Goal: Task Accomplishment & Management: Manage account settings

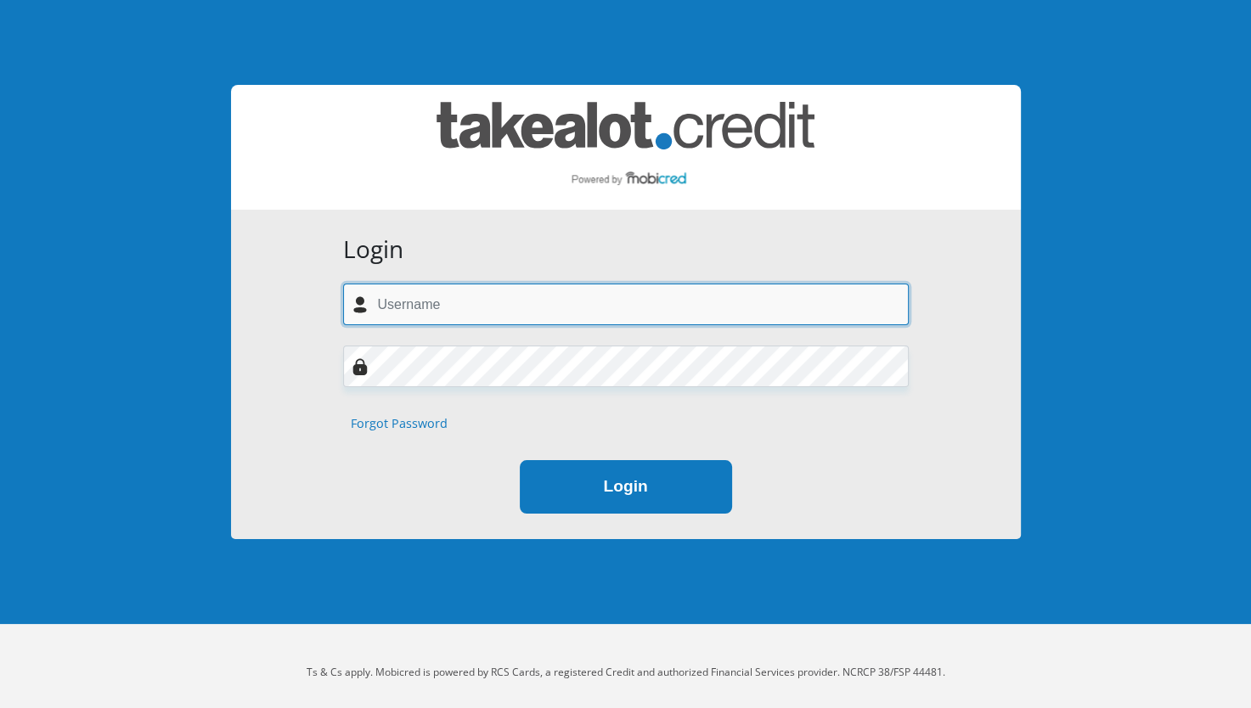
type input "[EMAIL_ADDRESS][DOMAIN_NAME]"
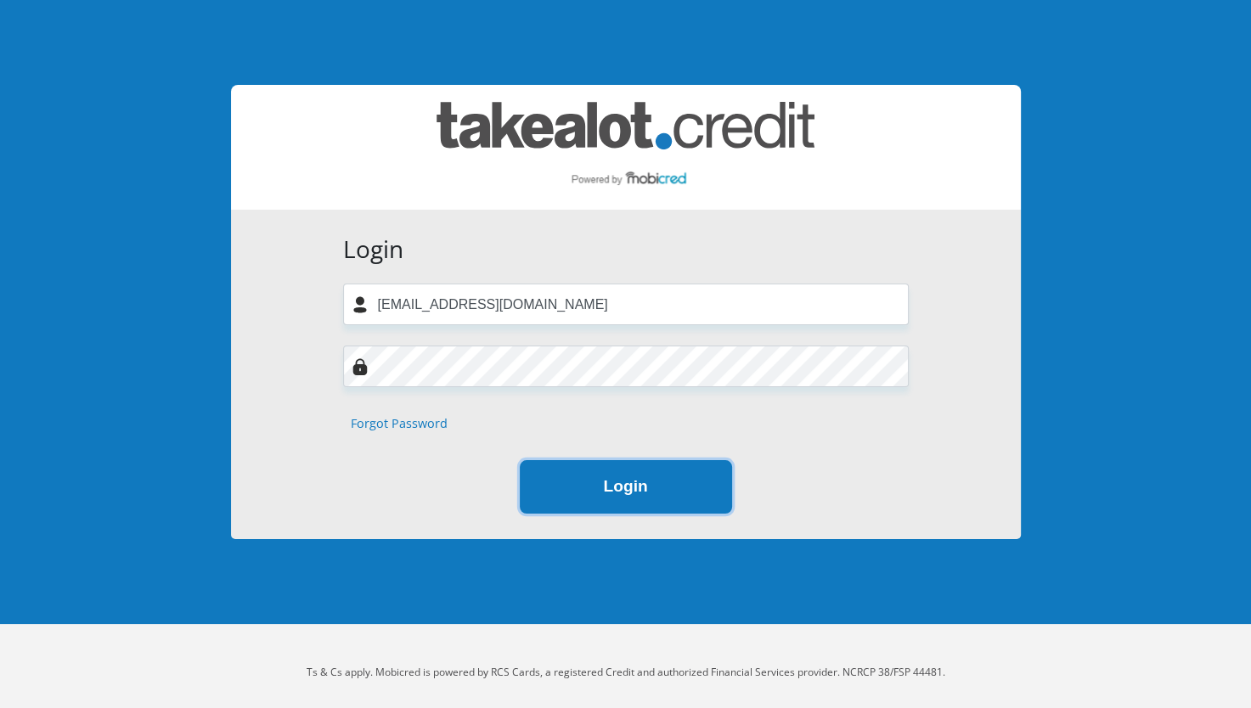
click at [636, 484] on button "Login" at bounding box center [626, 486] width 212 height 53
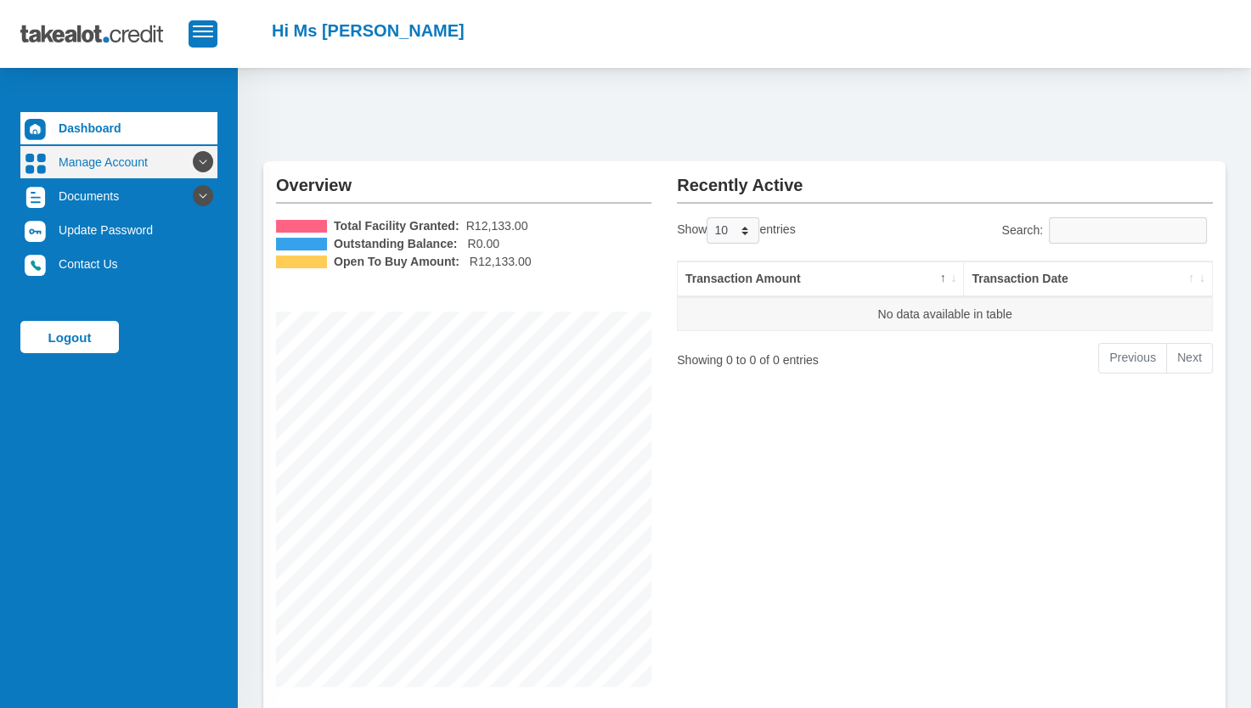
click at [102, 160] on link "Manage Account" at bounding box center [118, 162] width 197 height 32
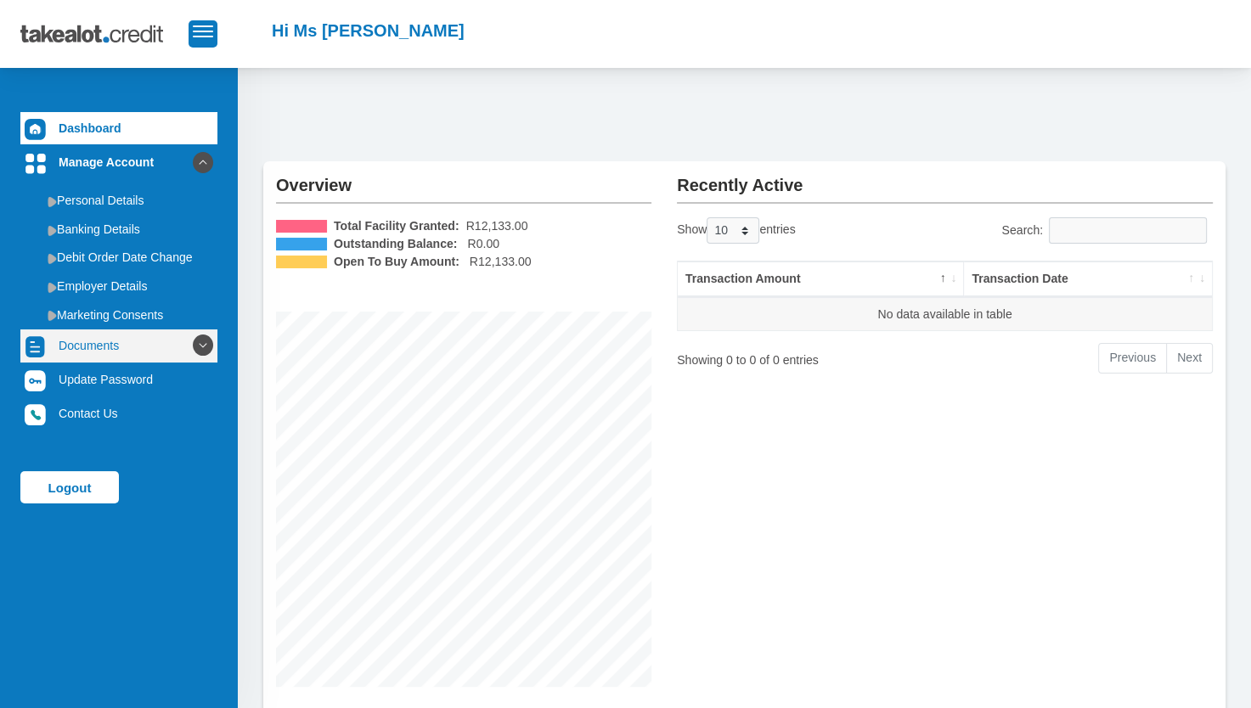
click at [106, 338] on link "Documents" at bounding box center [118, 345] width 197 height 32
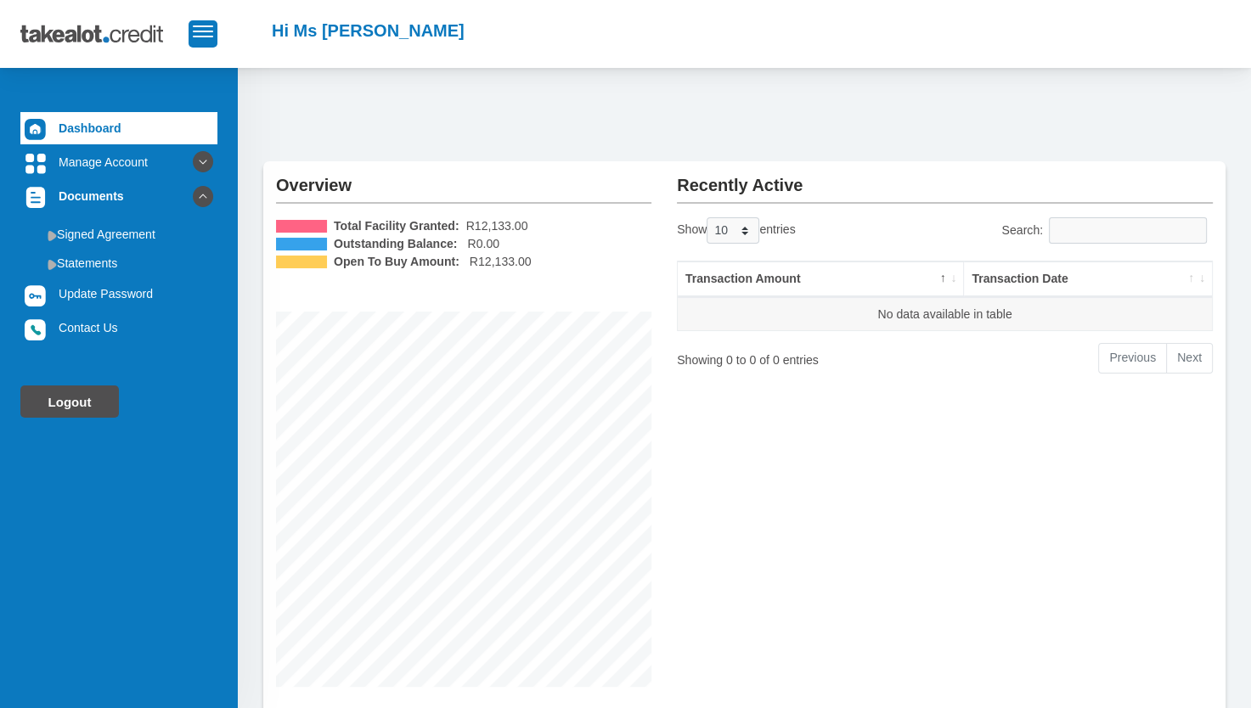
click at [62, 399] on link "Logout" at bounding box center [69, 402] width 99 height 32
